Goal: Navigation & Orientation: Find specific page/section

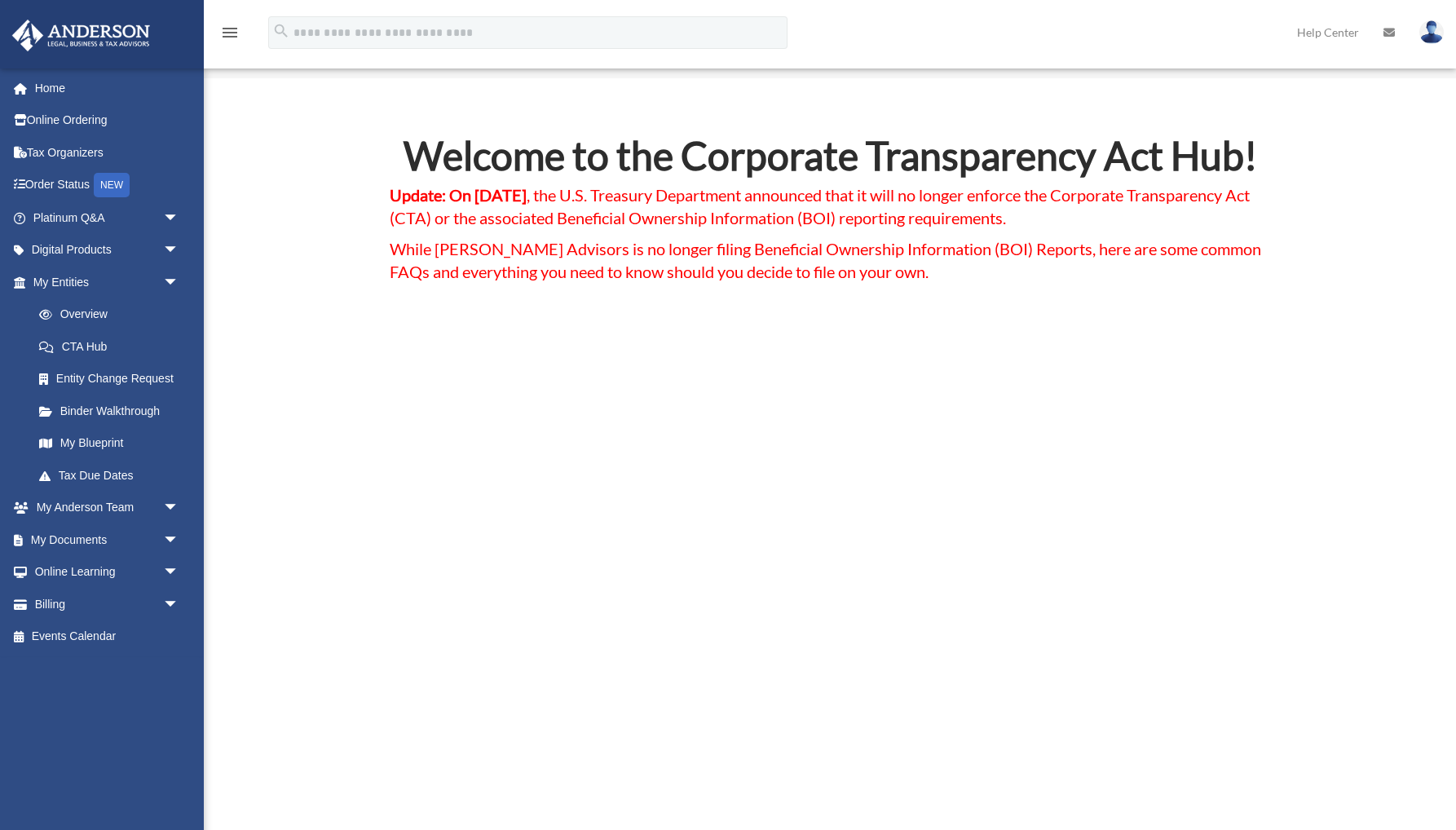
click at [95, 312] on link "Overview" at bounding box center [113, 315] width 181 height 33
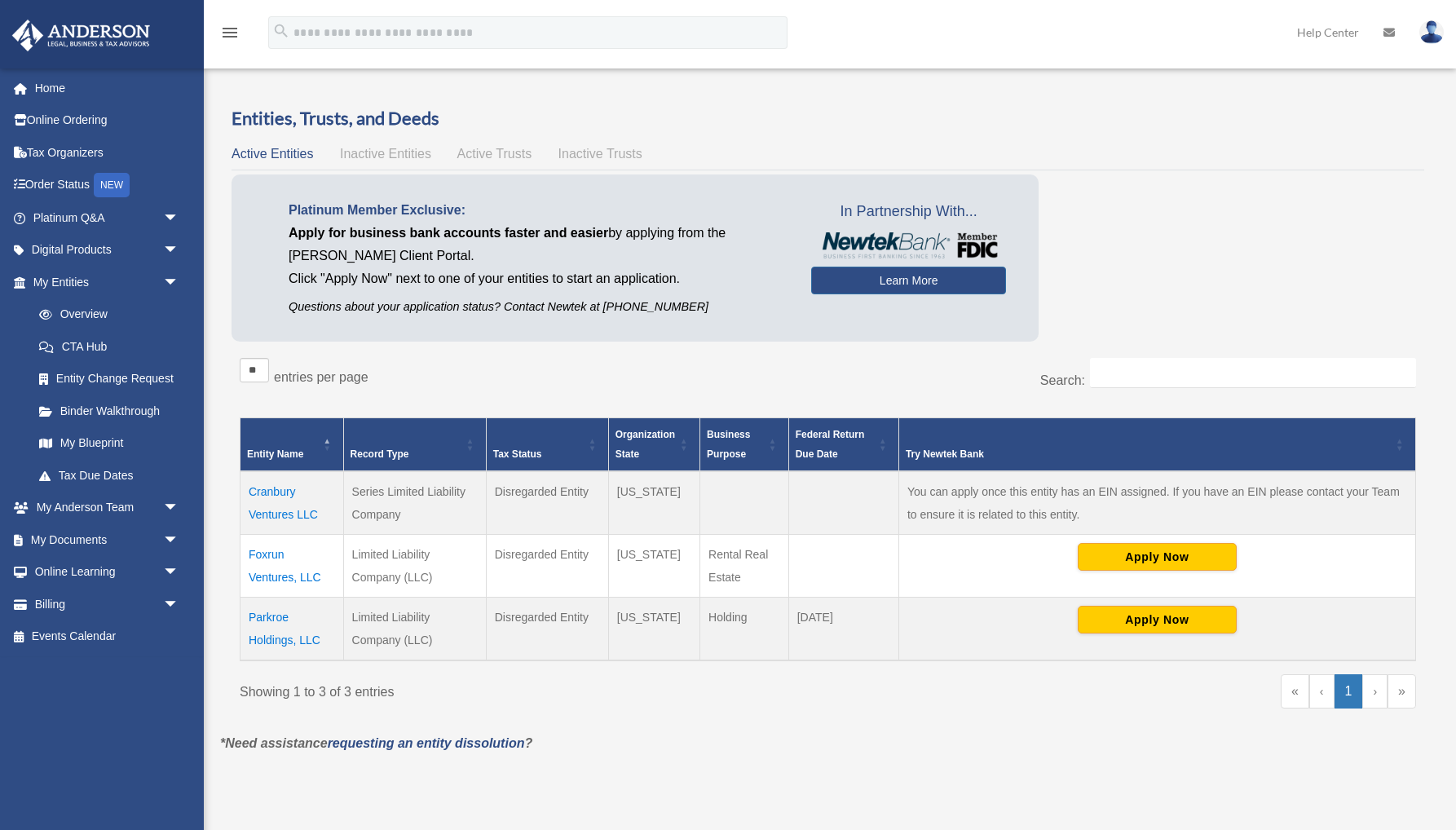
click at [272, 492] on td "Cranbury Ventures LLC" at bounding box center [293, 503] width 104 height 64
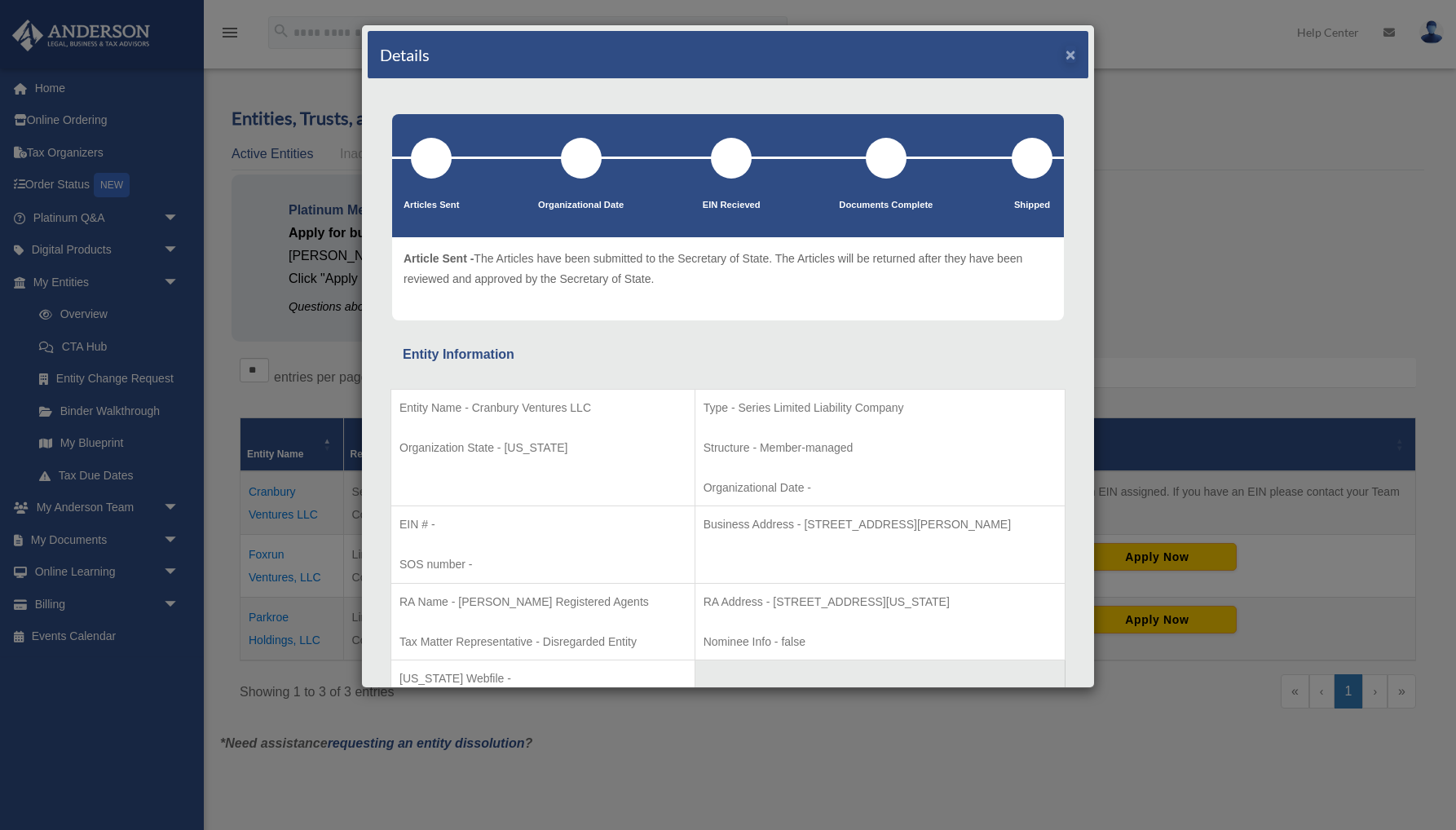
click at [1068, 56] on button "×" at bounding box center [1070, 54] width 10 height 17
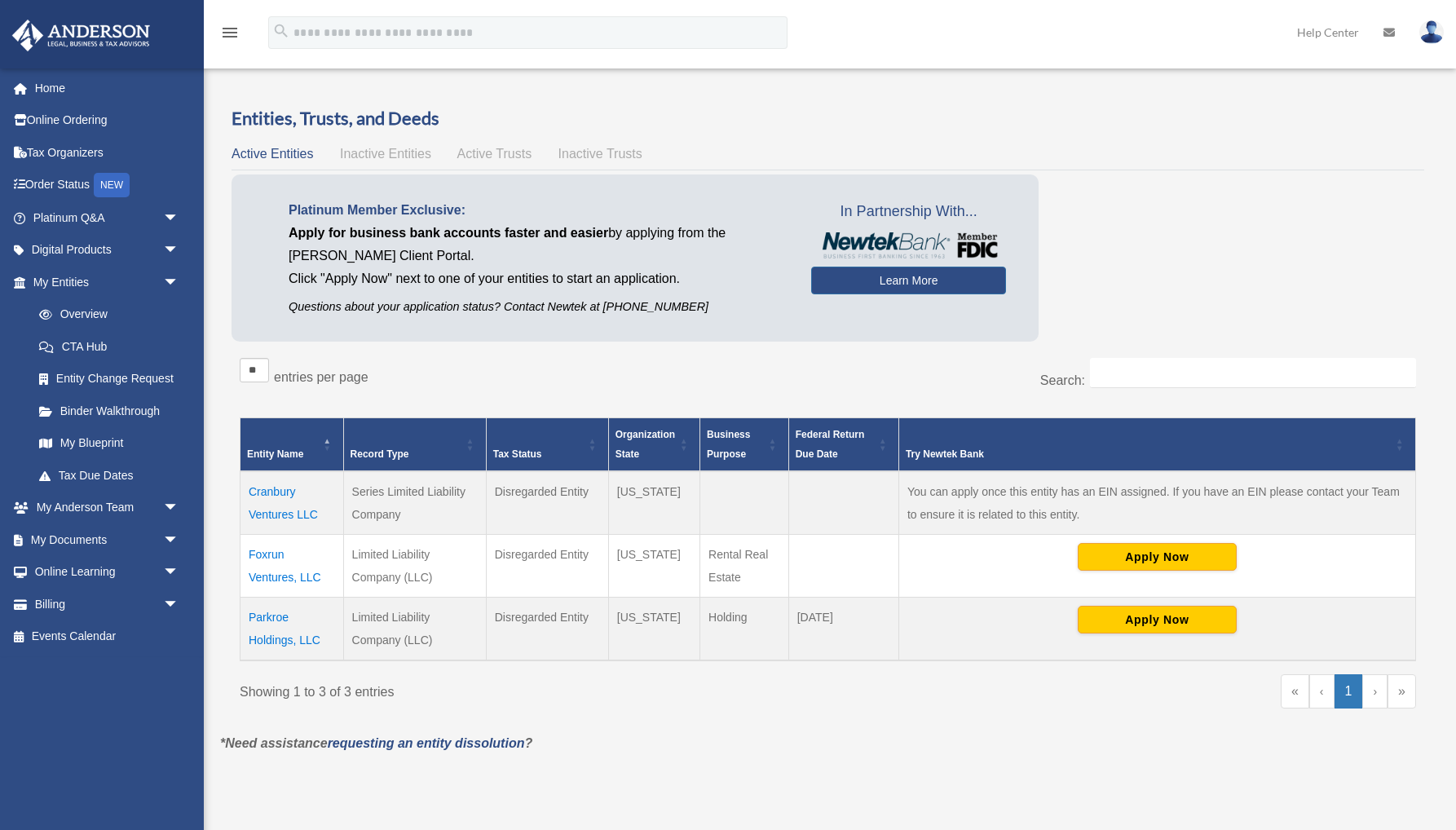
click at [512, 152] on span "Active Trusts" at bounding box center [495, 154] width 75 height 14
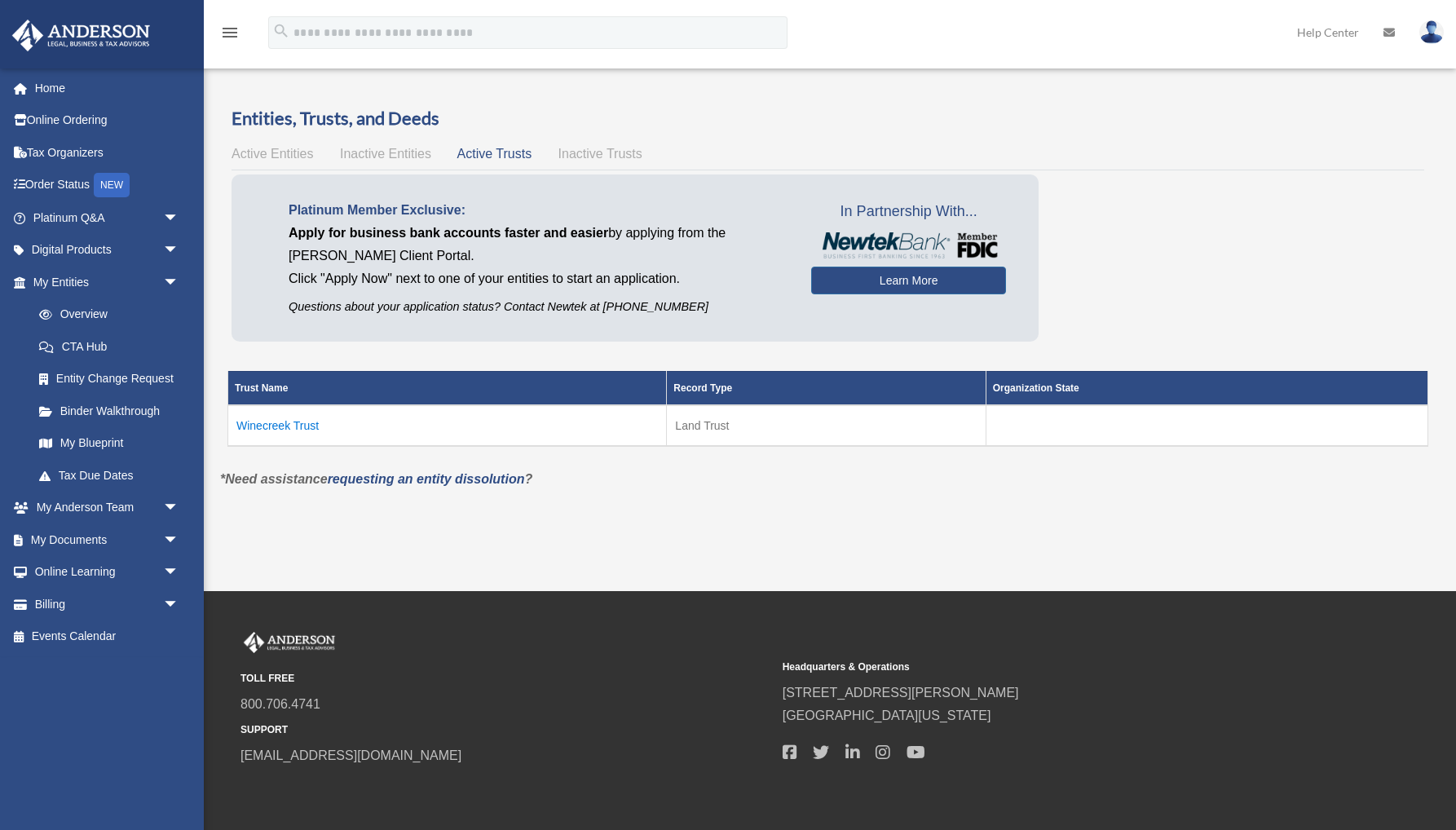
click at [578, 148] on span "Inactive Trusts" at bounding box center [600, 154] width 84 height 14
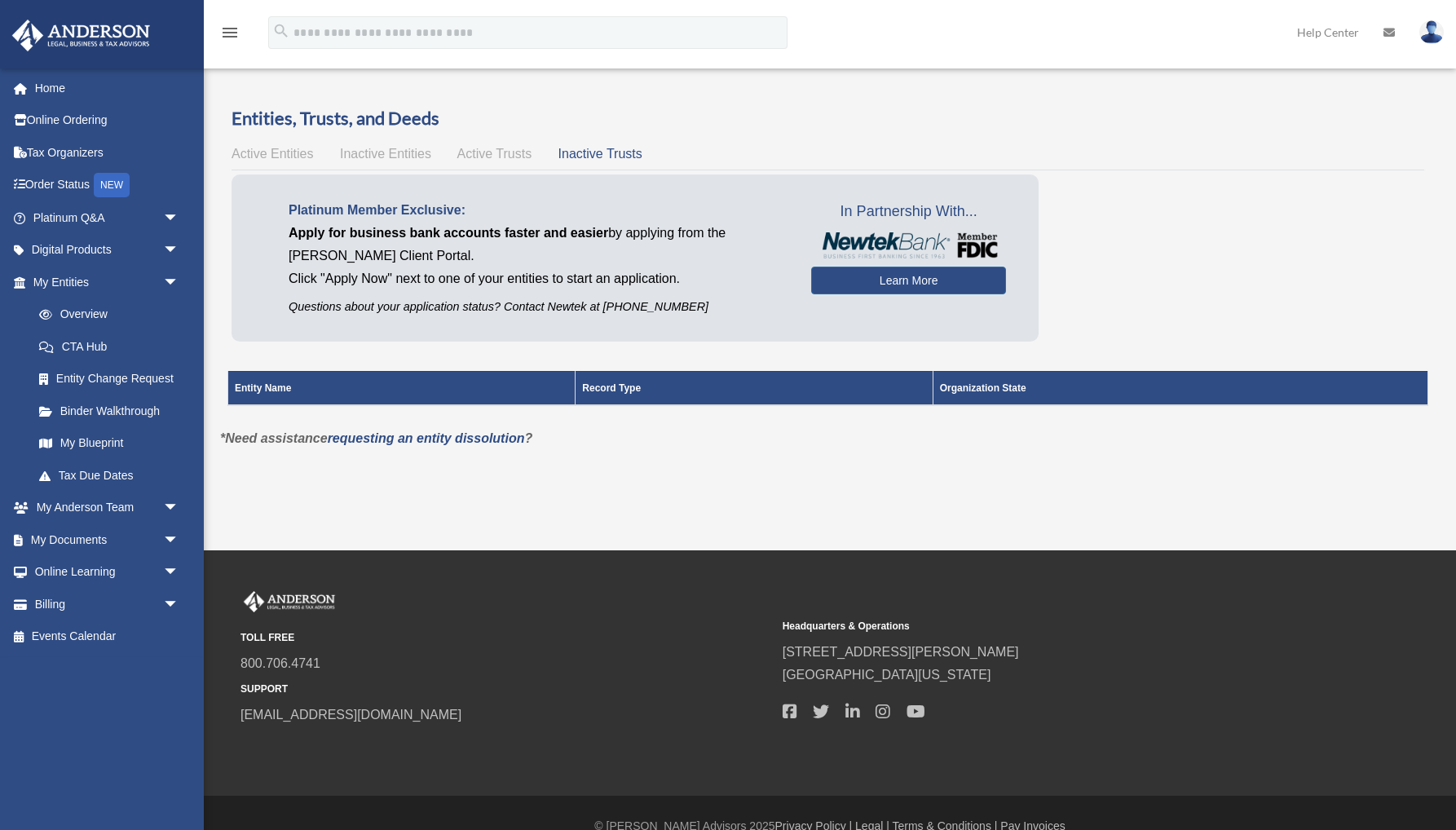
click at [507, 147] on span "Active Trusts" at bounding box center [495, 154] width 75 height 14
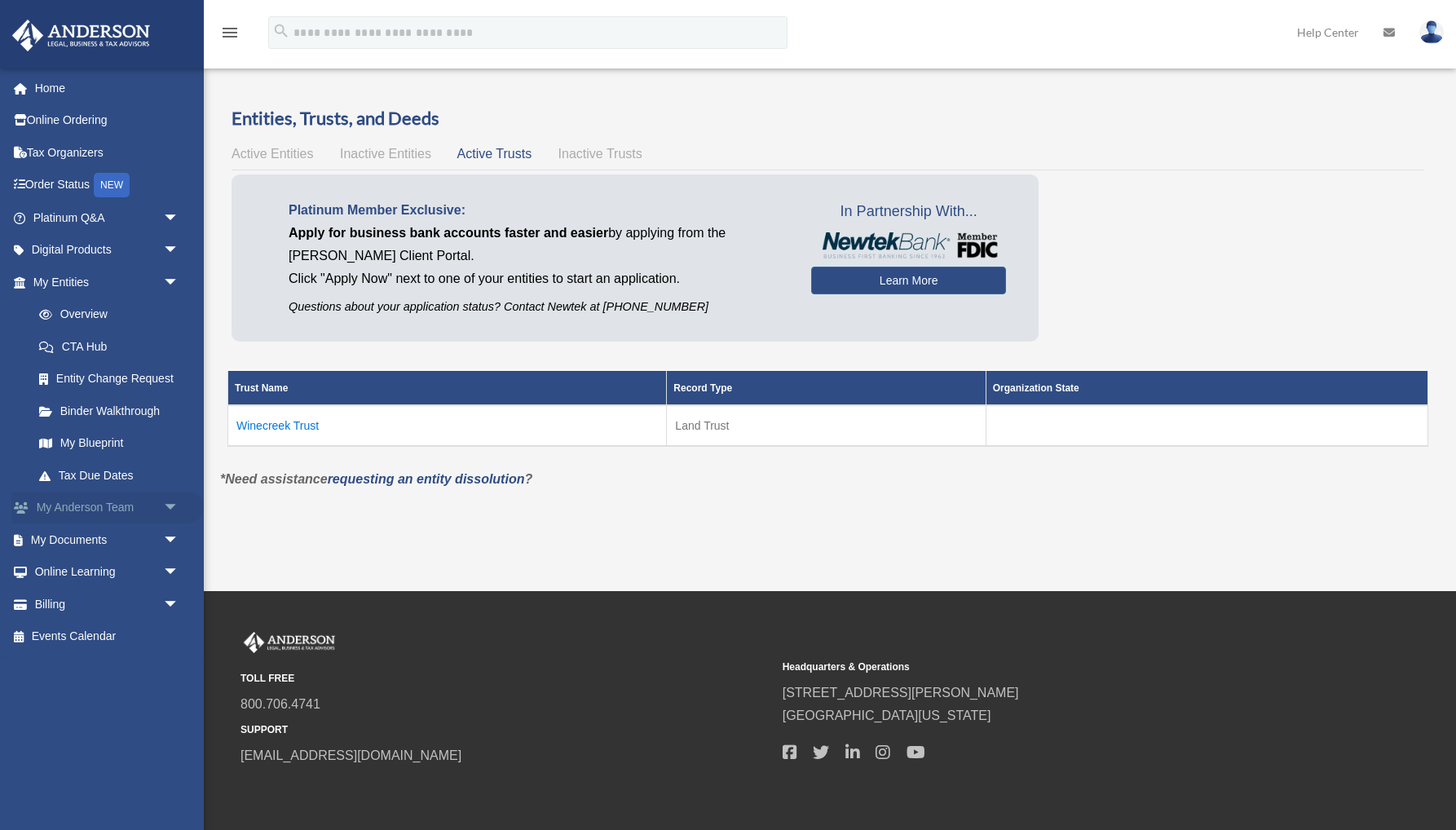
click at [106, 499] on link "My [PERSON_NAME] Team arrow_drop_down" at bounding box center [107, 508] width 192 height 33
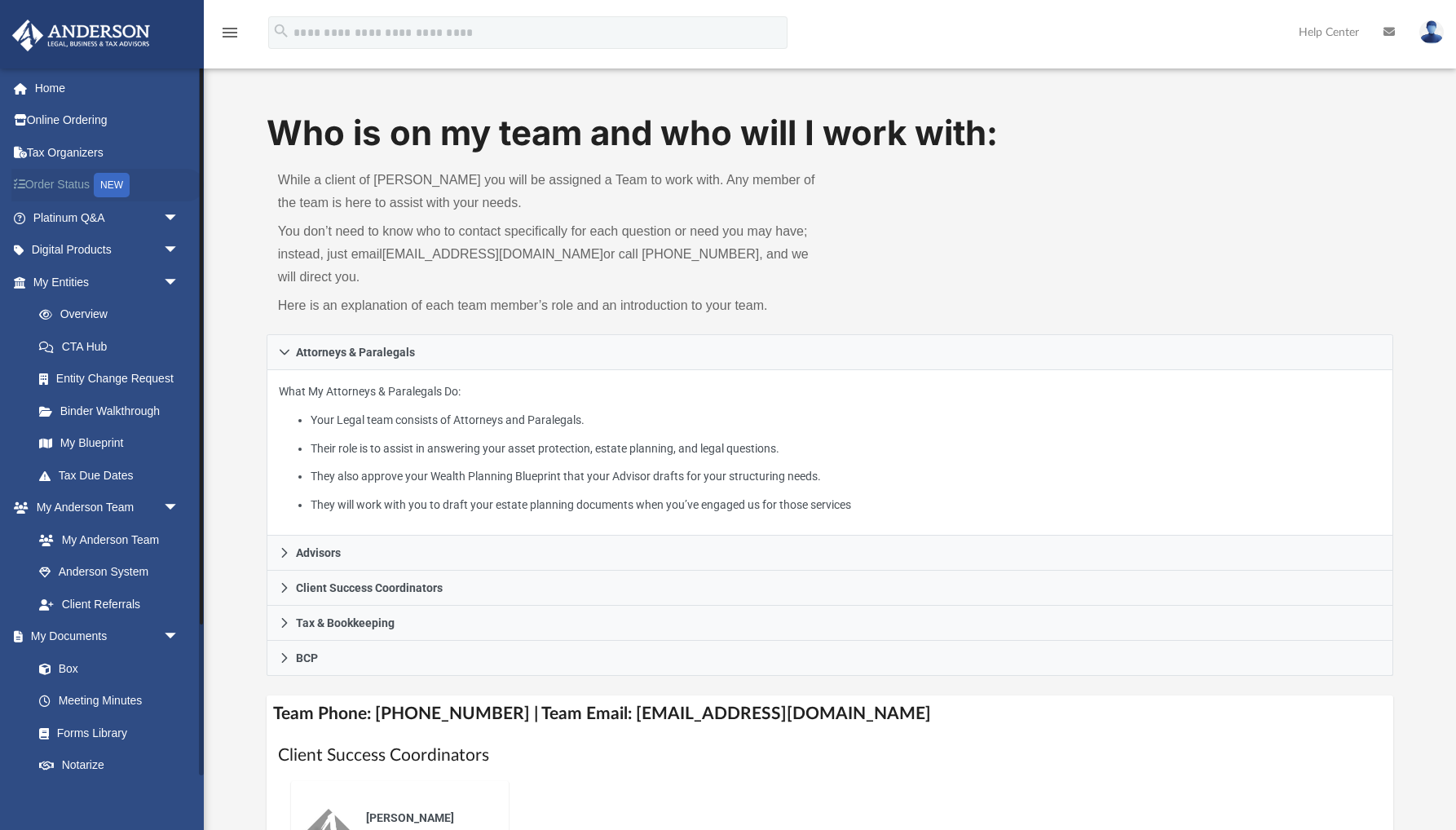
click at [61, 184] on link "Order Status NEW" at bounding box center [107, 185] width 192 height 34
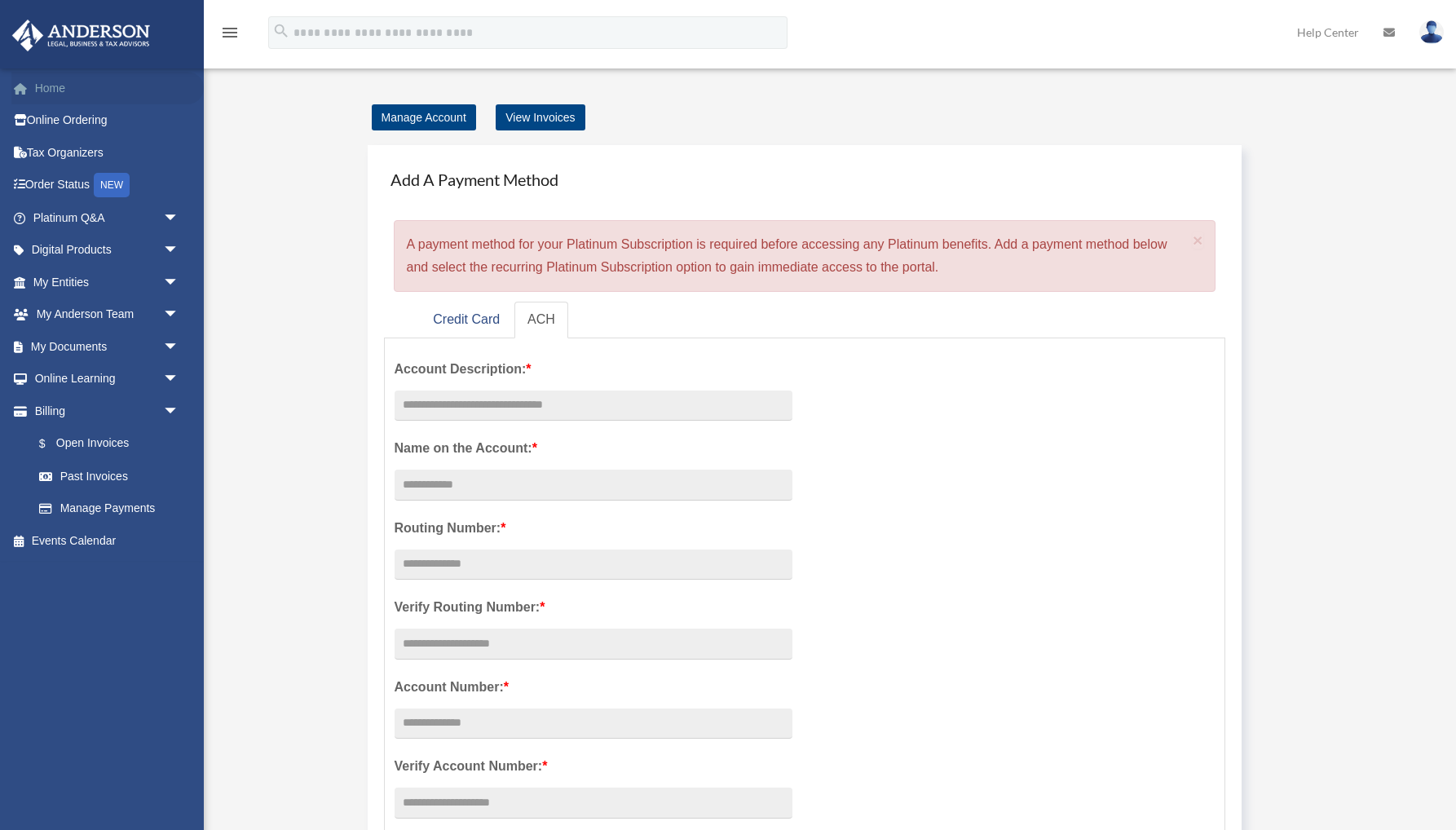
click at [56, 87] on link "Home" at bounding box center [107, 88] width 192 height 33
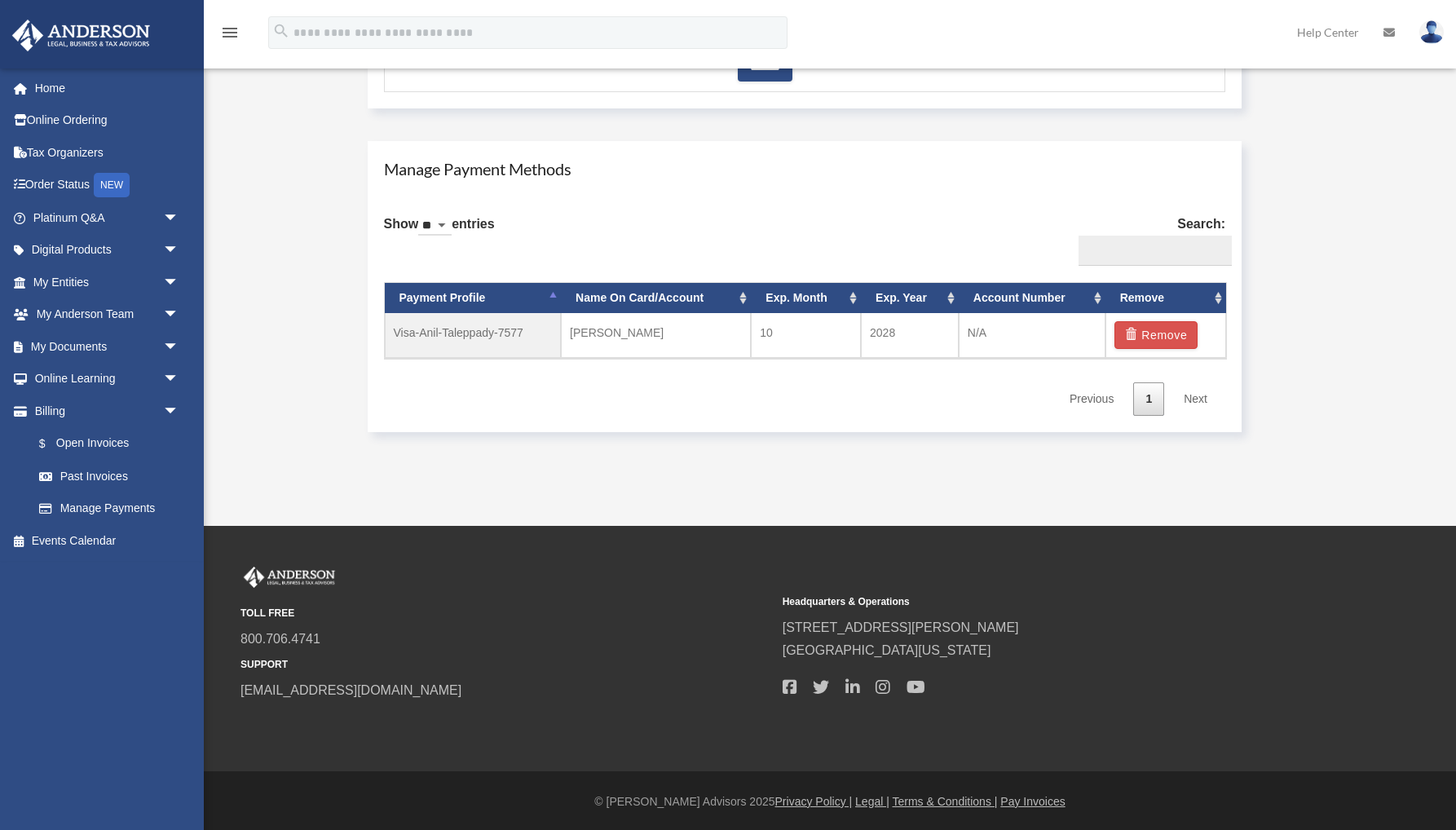
scroll to position [864, 0]
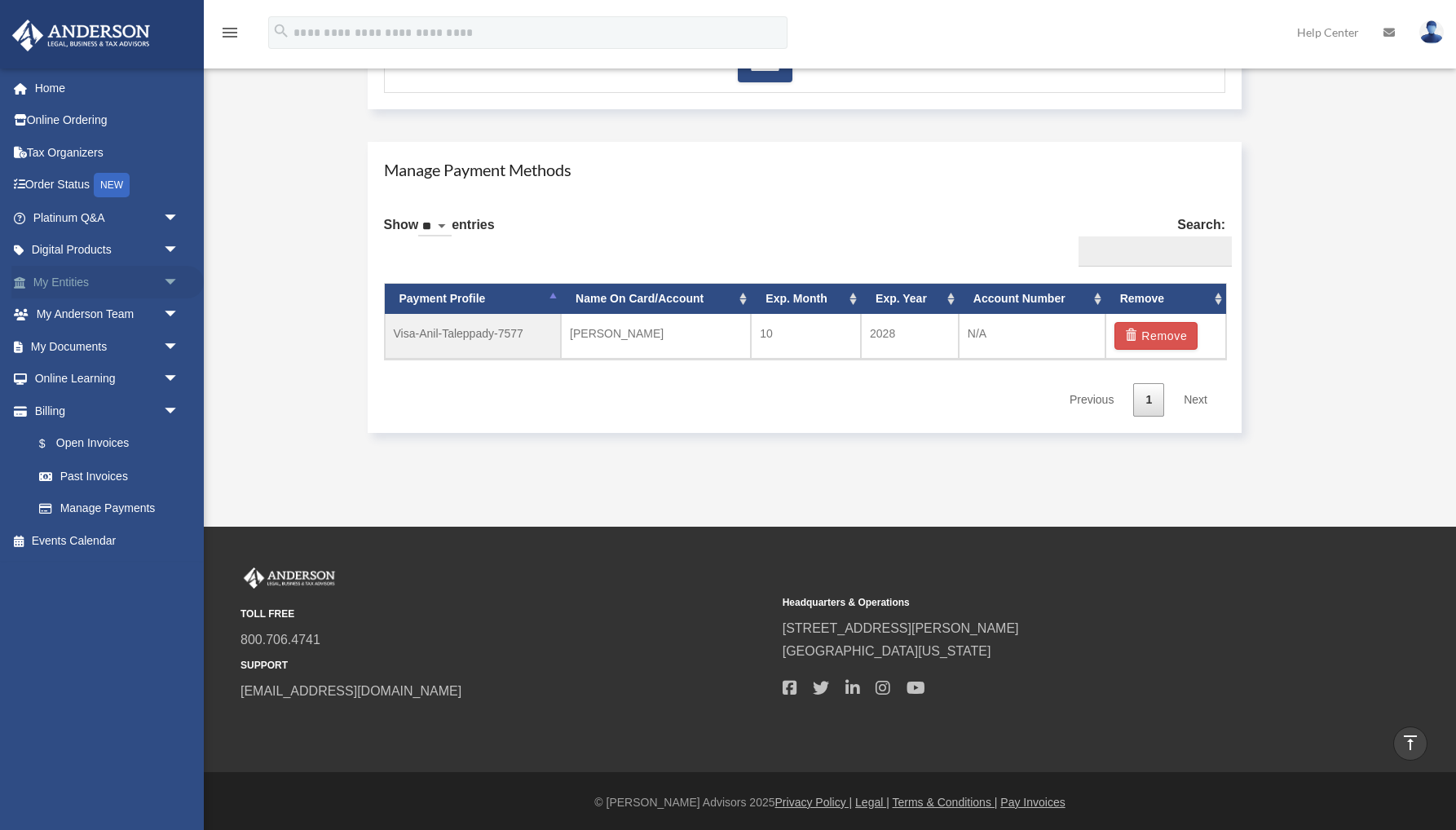
click at [85, 280] on link "My Entities arrow_drop_down" at bounding box center [107, 282] width 192 height 33
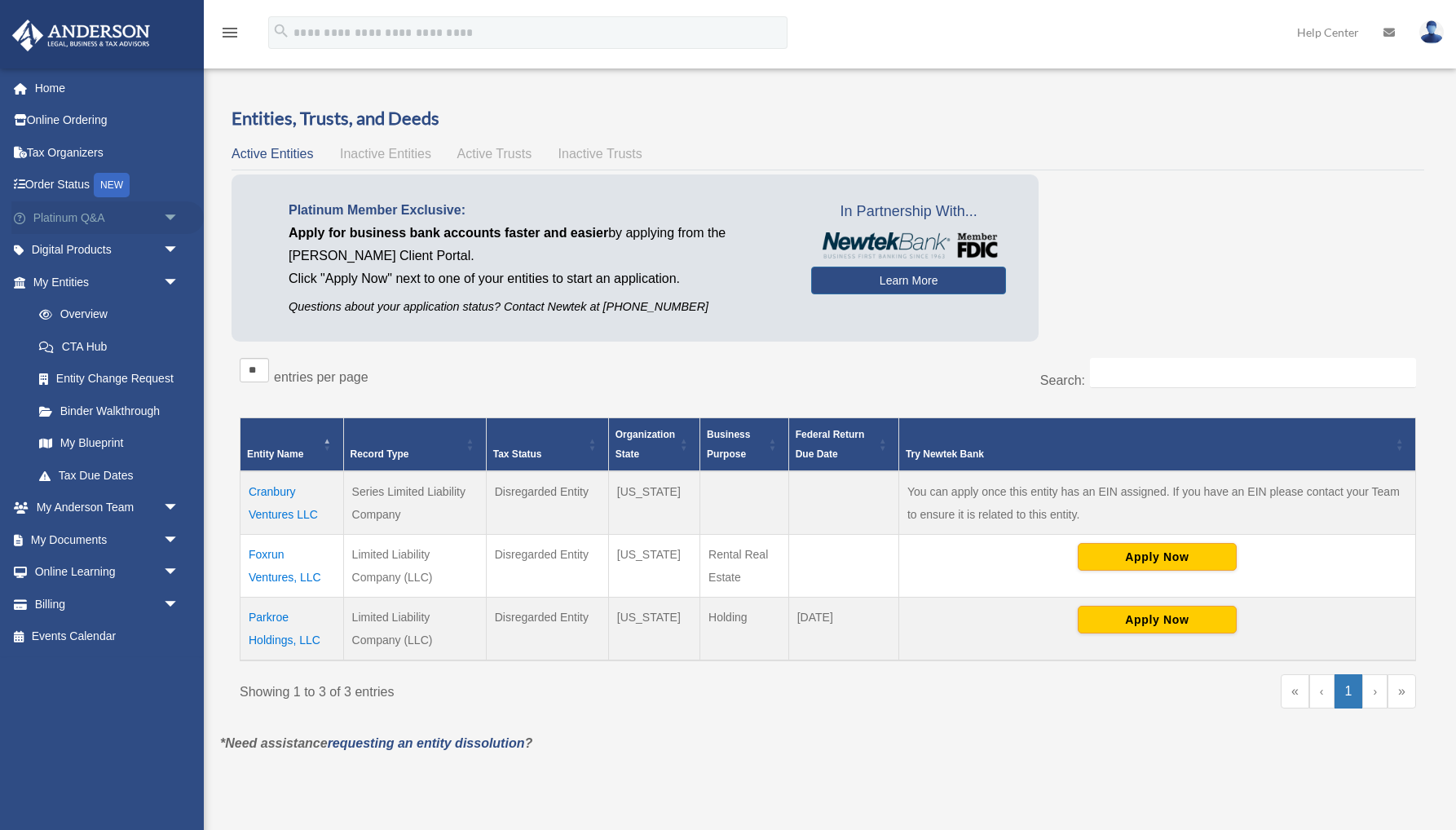
click at [75, 221] on link "Platinum Q&A arrow_drop_down" at bounding box center [107, 217] width 192 height 33
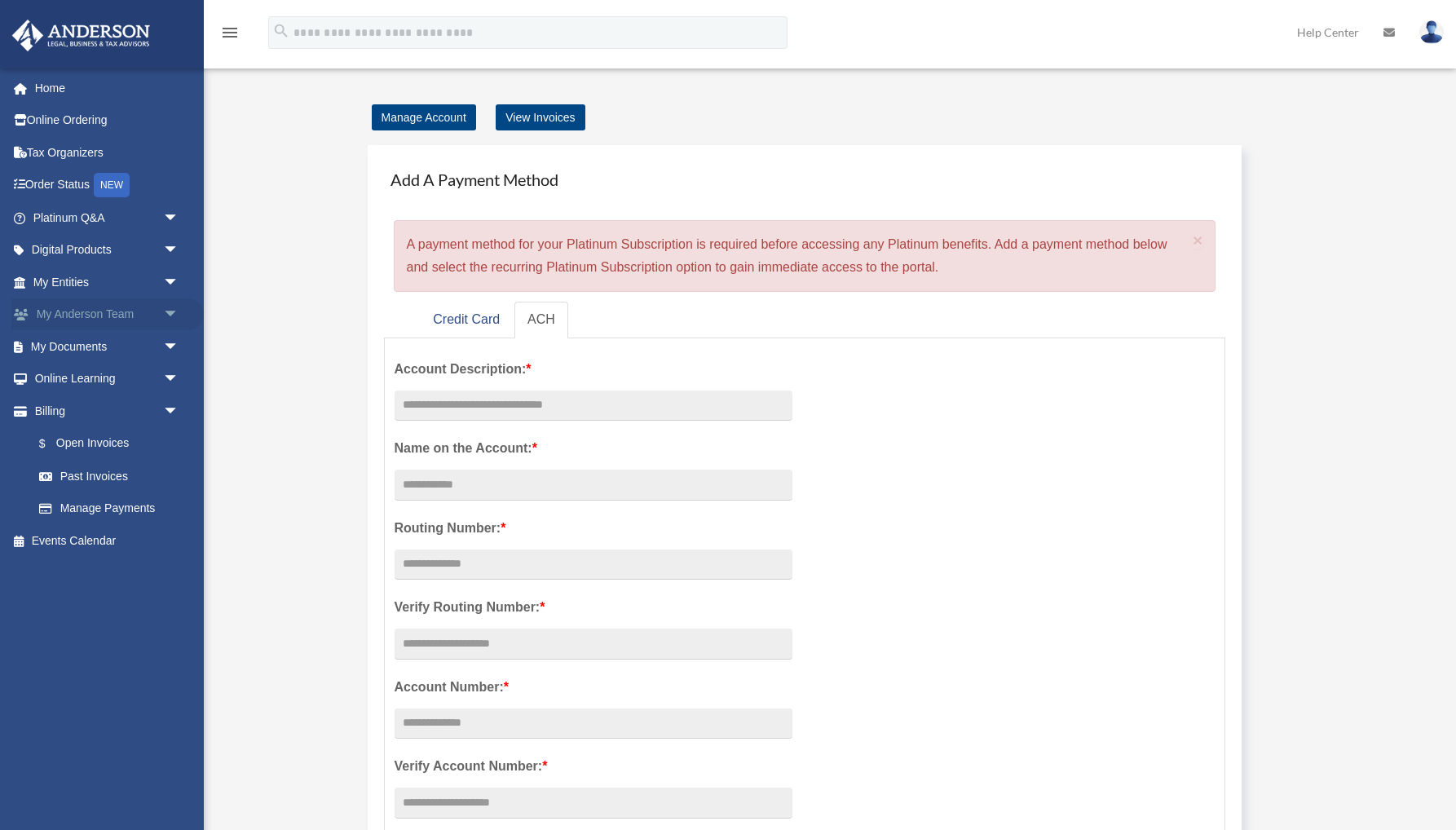
click at [68, 311] on link "My Anderson Team arrow_drop_down" at bounding box center [107, 315] width 192 height 33
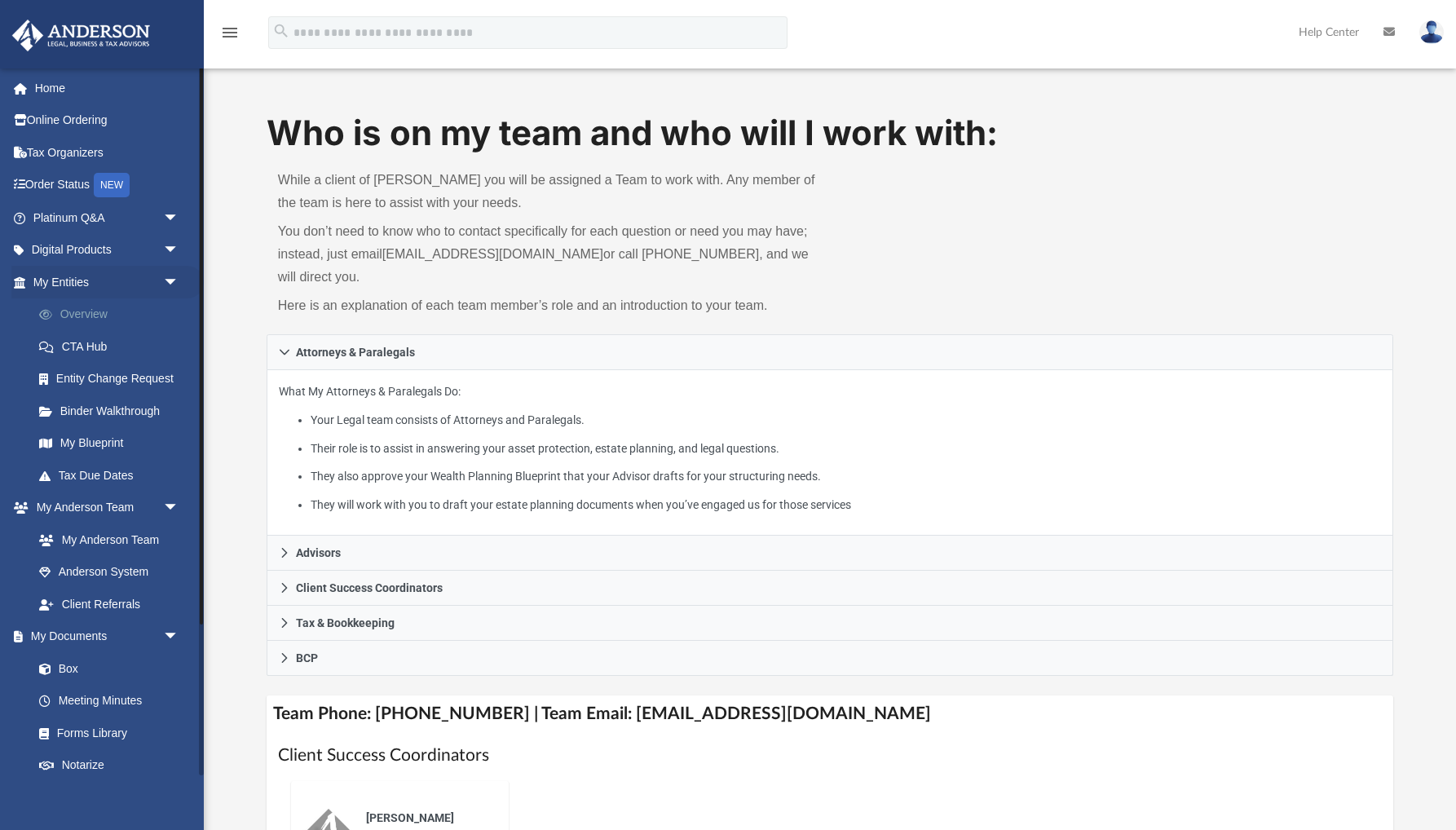
click at [90, 311] on link "Overview" at bounding box center [113, 315] width 181 height 33
